Goal: Check status: Check status

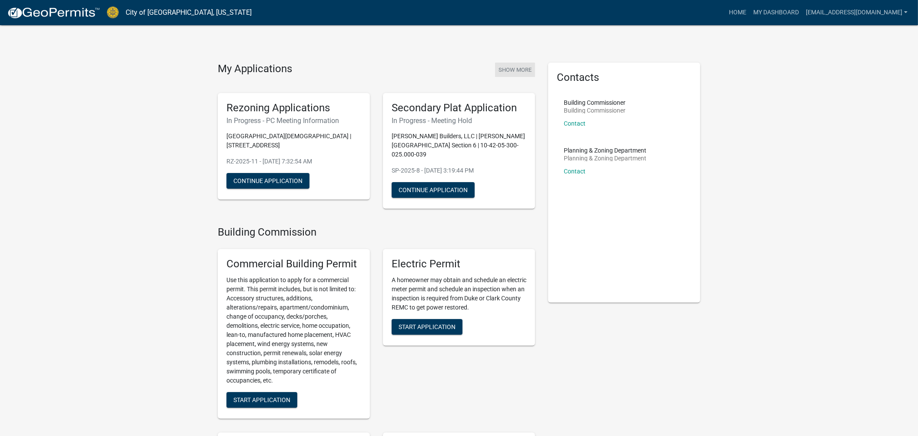
click at [522, 68] on button "Show More" at bounding box center [515, 70] width 40 height 14
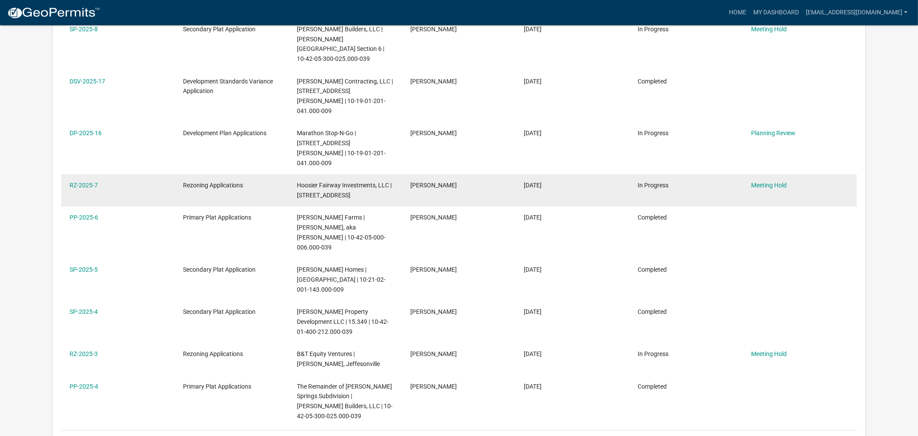
scroll to position [241, 0]
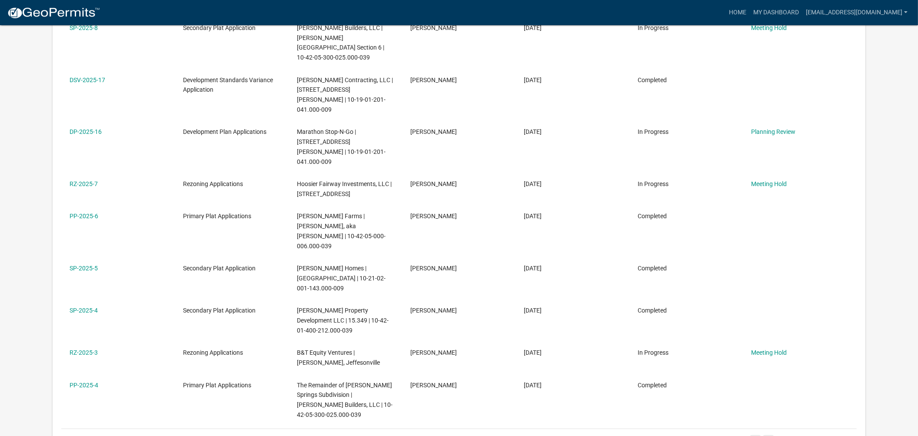
click at [768, 435] on link "2" at bounding box center [769, 440] width 10 height 10
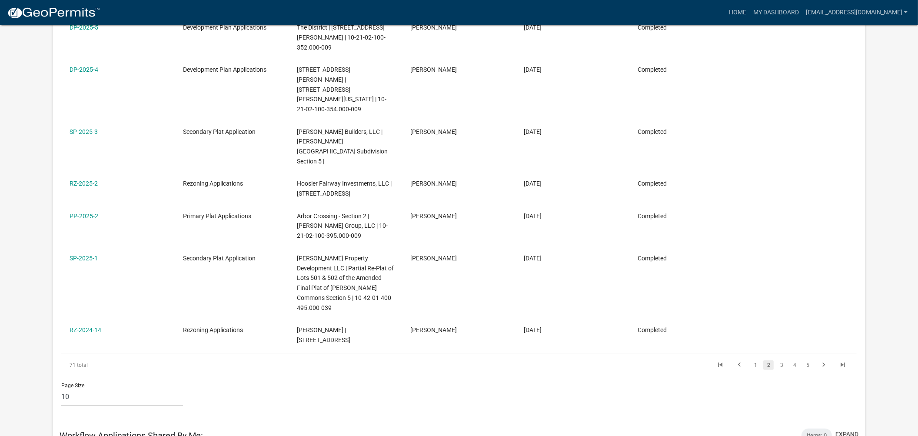
scroll to position [386, 0]
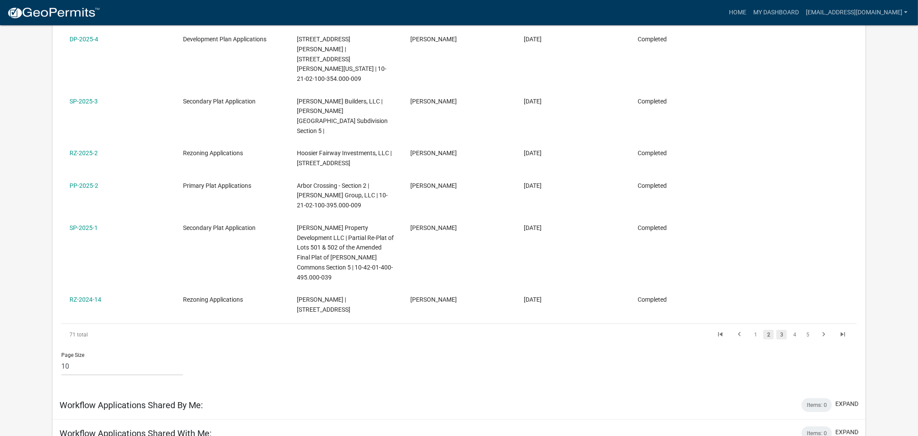
click at [782, 330] on link "3" at bounding box center [782, 335] width 10 height 10
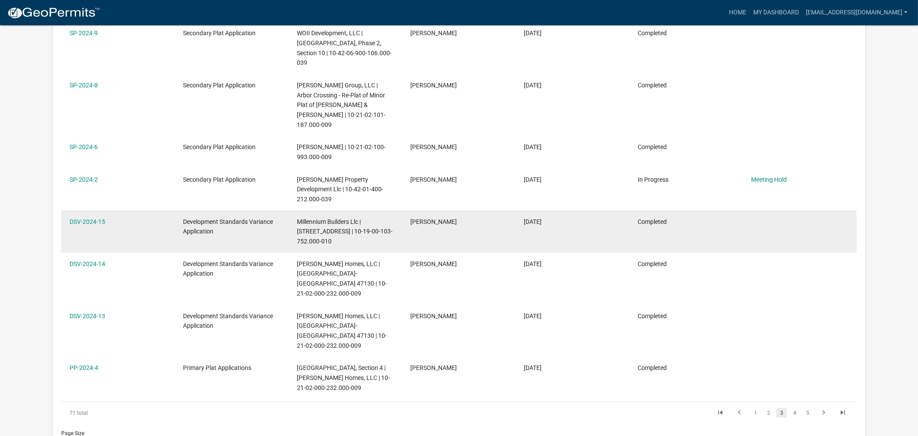
scroll to position [270, 0]
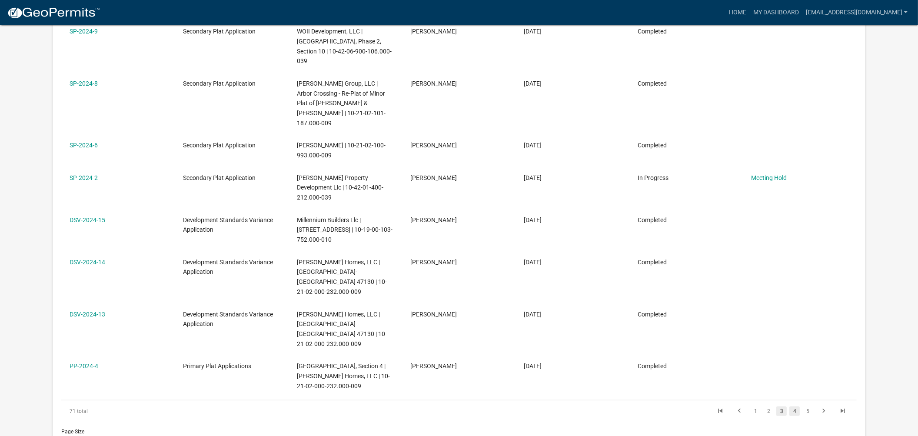
click at [794, 407] on link "4" at bounding box center [795, 412] width 10 height 10
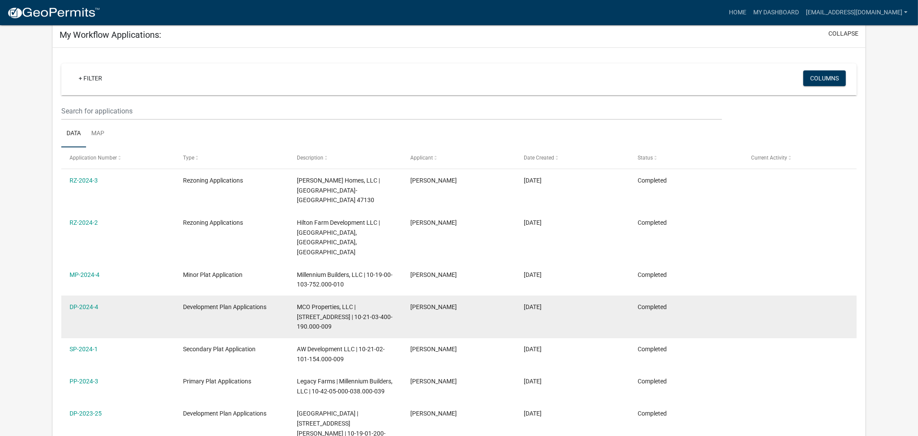
scroll to position [48, 0]
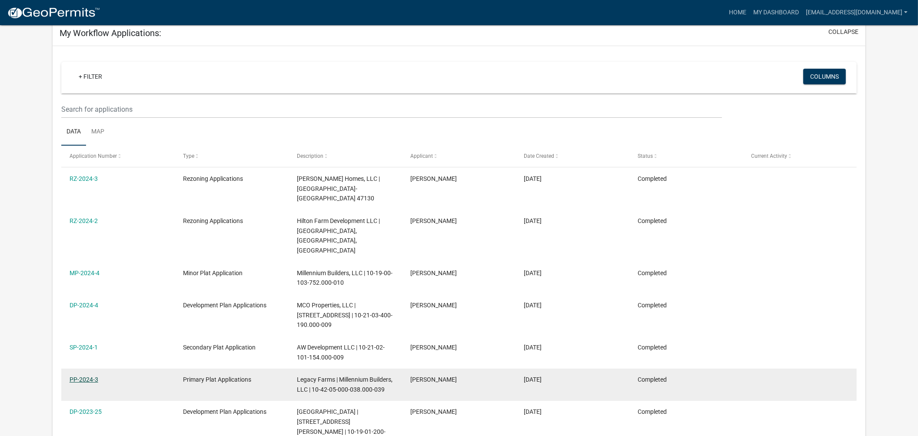
click at [86, 376] on link "PP-2024-3" at bounding box center [84, 379] width 29 height 7
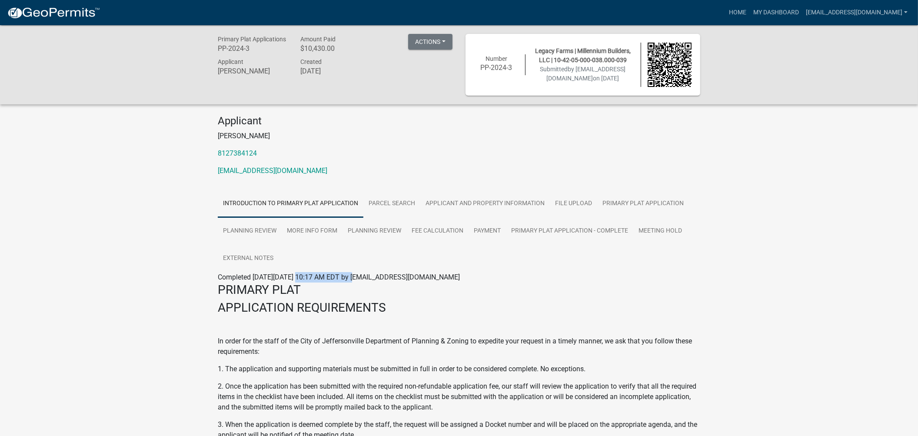
drag, startPoint x: 300, startPoint y: 277, endPoint x: 354, endPoint y: 273, distance: 54.1
click at [354, 273] on span "Completed [DATE][DATE] 10:17 AM EDT by [EMAIL_ADDRESS][DOMAIN_NAME]" at bounding box center [339, 277] width 242 height 8
click at [376, 231] on link "Planning Review" at bounding box center [375, 231] width 64 height 28
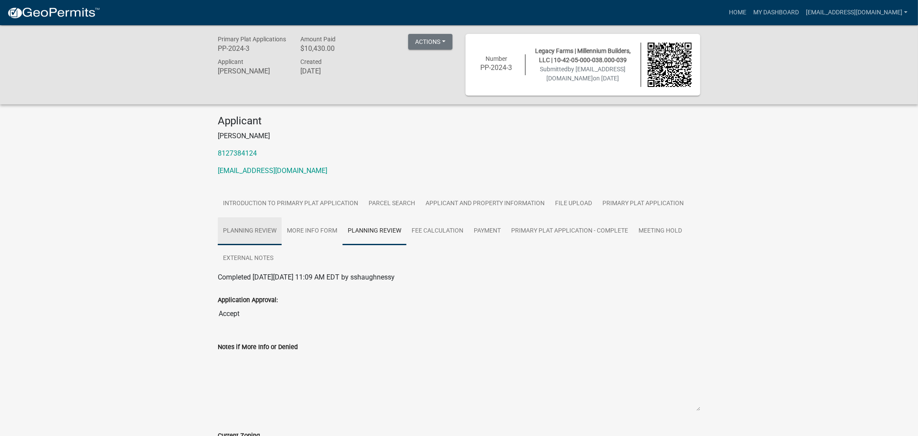
click at [263, 232] on link "Planning Review" at bounding box center [250, 231] width 64 height 28
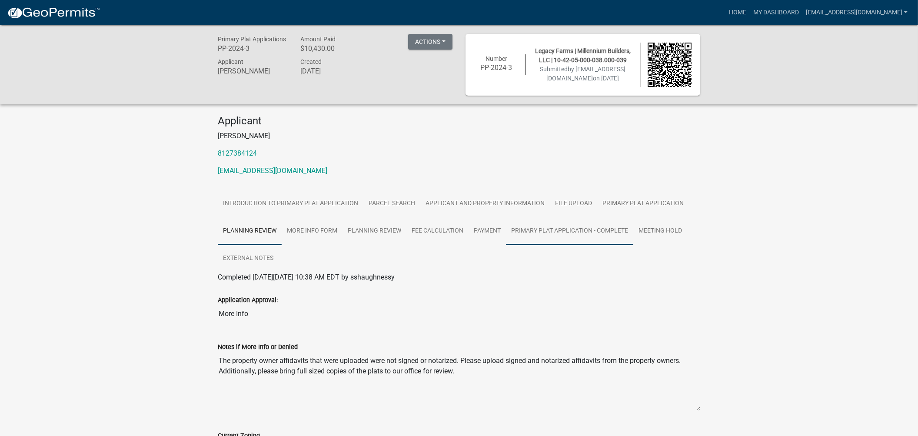
click at [531, 229] on link "Primary Plat Application - Complete" at bounding box center [569, 231] width 127 height 28
